Goal: Book appointment/travel/reservation

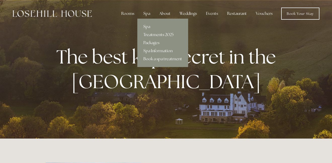
click at [152, 35] on link "Treatments 2025" at bounding box center [163, 35] width 51 height 8
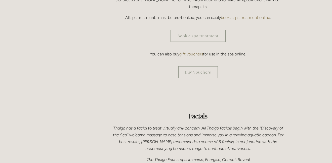
scroll to position [203, 0]
click at [210, 29] on link "Book a spa treatment" at bounding box center [198, 35] width 55 height 12
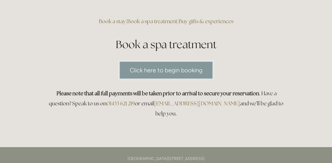
scroll to position [33, 0]
click at [160, 68] on link "Click here to begin booking" at bounding box center [166, 70] width 95 height 19
